Goal: Register for event/course

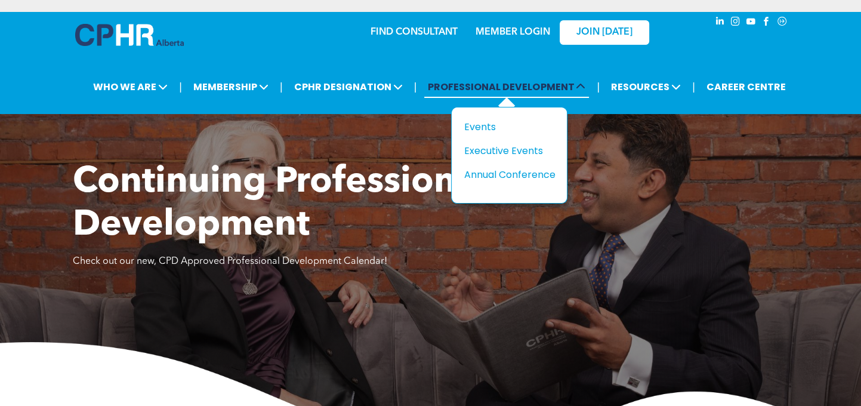
click at [500, 86] on span "PROFESSIONAL DEVELOPMENT" at bounding box center [506, 87] width 165 height 22
click at [490, 121] on div "Events" at bounding box center [505, 126] width 82 height 15
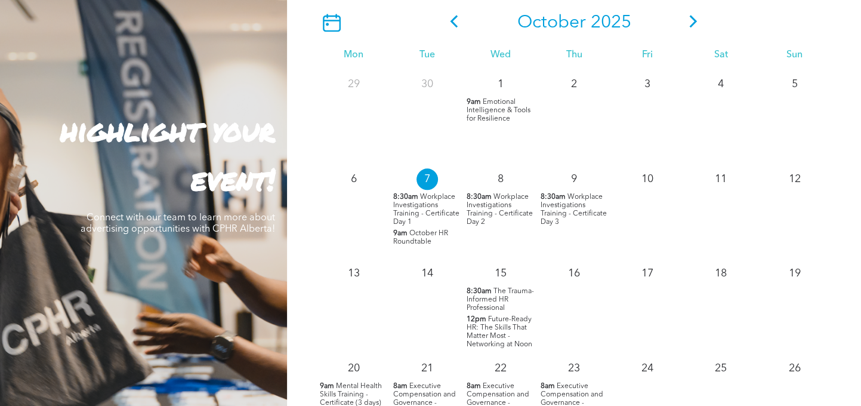
scroll to position [1194, 0]
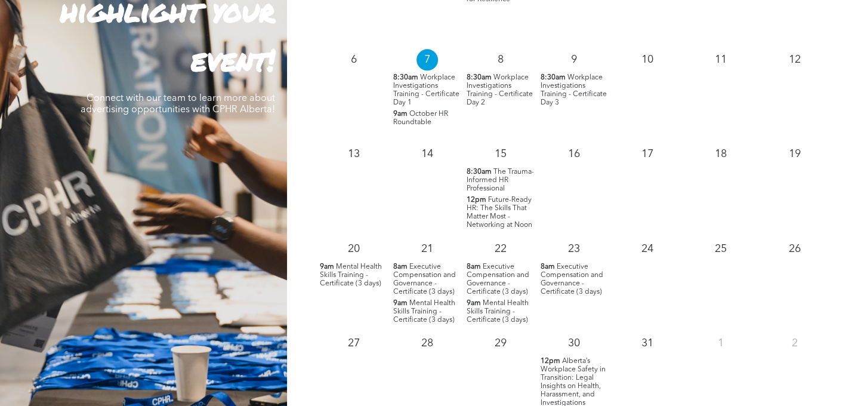
click at [356, 276] on span "Mental Health Skills Training - Certificate (3 days)" at bounding box center [351, 275] width 62 height 24
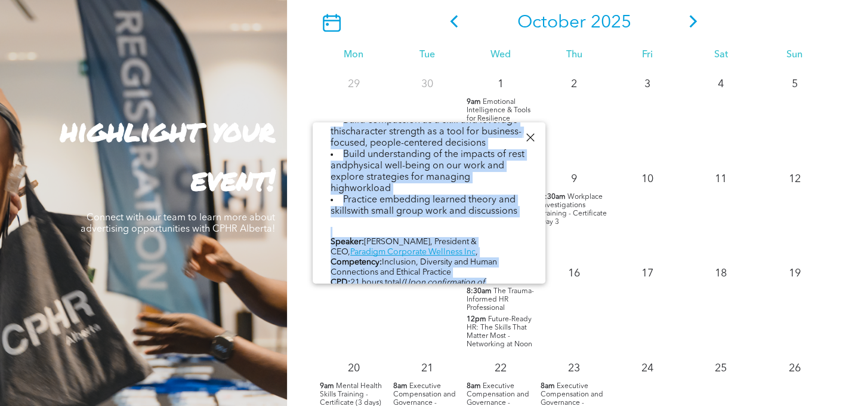
scroll to position [644, 0]
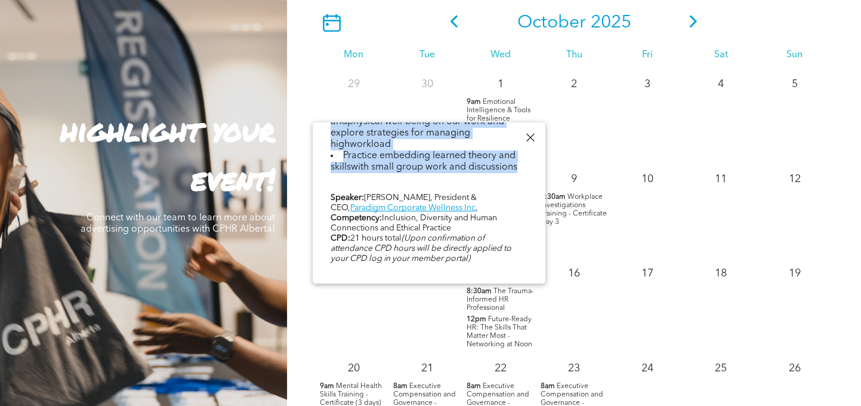
drag, startPoint x: 336, startPoint y: 138, endPoint x: 521, endPoint y: 177, distance: 189.7
copy div "Loremi Dolors Ametco Adipisci - Elitseddoei (1 temp) Inc, Utlabor 03, 6:06et - …"
